Goal: Find specific page/section: Find specific page/section

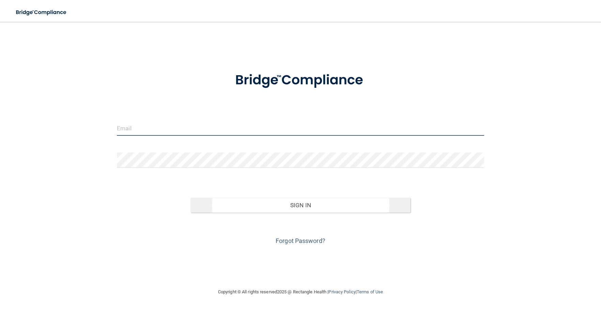
type input "[PERSON_NAME][EMAIL_ADDRESS][DOMAIN_NAME]"
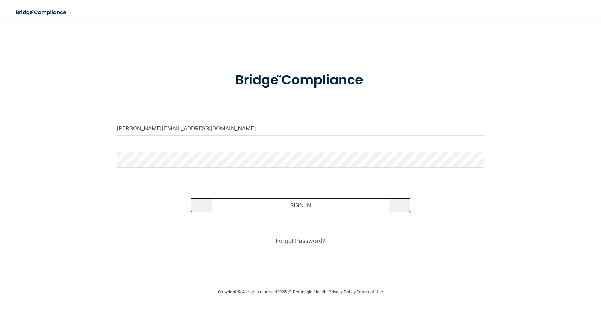
click at [284, 205] on button "Sign In" at bounding box center [300, 205] width 220 height 15
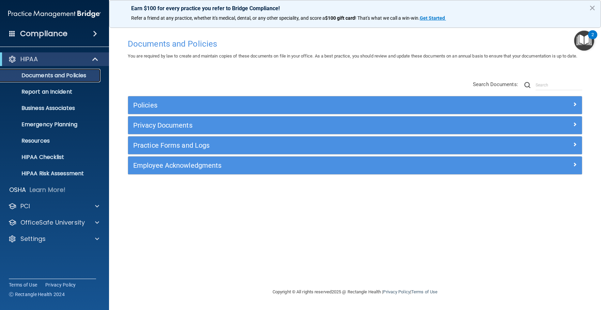
click at [75, 72] on p "Documents and Policies" at bounding box center [50, 75] width 93 height 7
click at [72, 75] on p "Documents and Policies" at bounding box center [50, 75] width 93 height 7
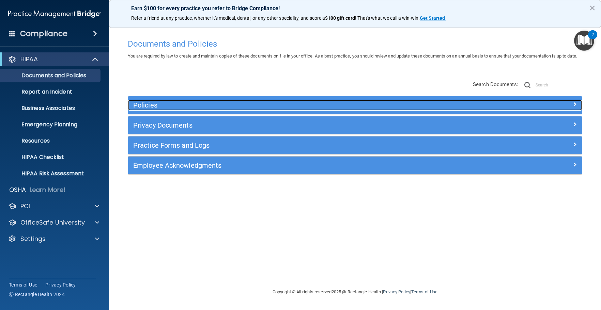
click at [148, 109] on h5 "Policies" at bounding box center [298, 104] width 330 height 7
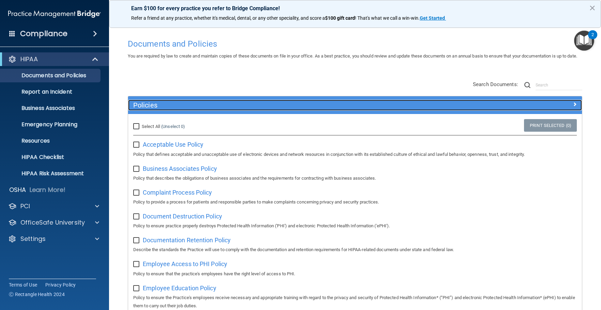
click at [148, 109] on h5 "Policies" at bounding box center [298, 104] width 330 height 7
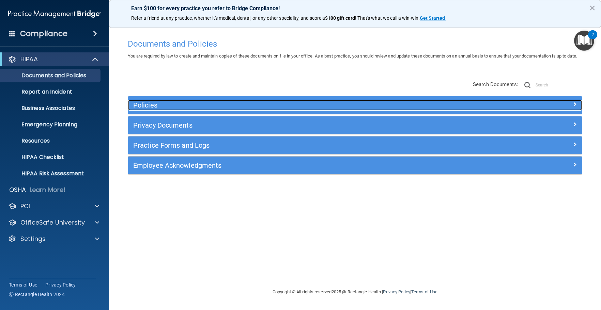
click at [148, 109] on h5 "Policies" at bounding box center [298, 104] width 330 height 7
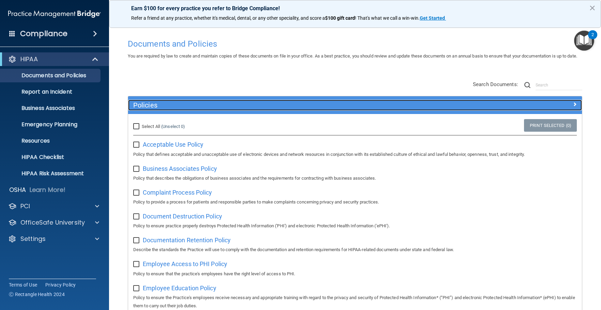
click at [148, 109] on h5 "Policies" at bounding box center [298, 104] width 330 height 7
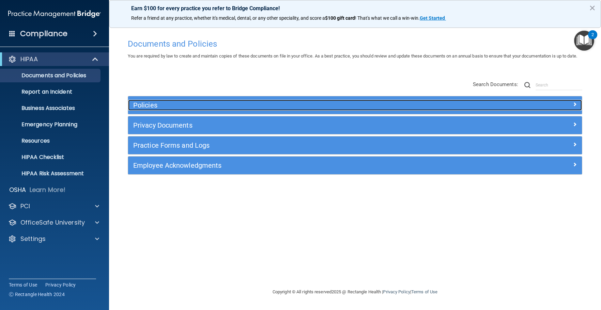
click at [148, 109] on h5 "Policies" at bounding box center [298, 104] width 330 height 7
click at [149, 109] on h5 "Policies" at bounding box center [298, 104] width 330 height 7
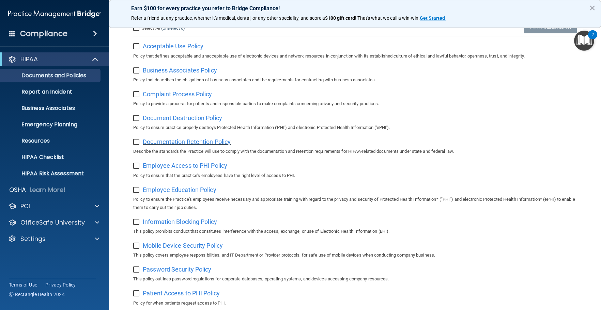
scroll to position [63, 0]
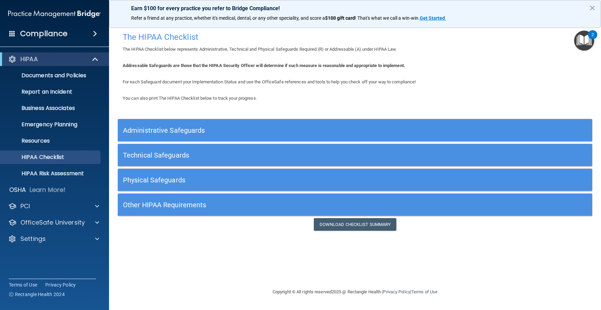
click at [77, 36] on div "Compliance" at bounding box center [54, 33] width 109 height 15
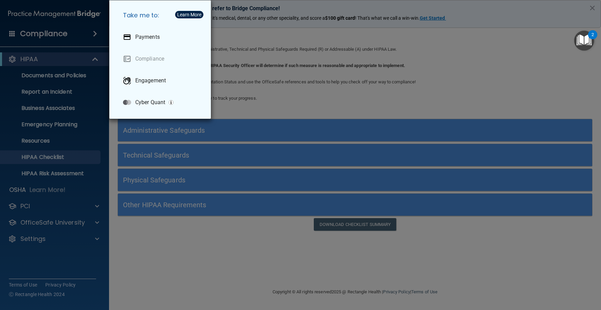
click at [87, 34] on div "Take me to: Payments Compliance Engagement Cyber Quant" at bounding box center [300, 155] width 601 height 310
